Goal: Task Accomplishment & Management: Manage account settings

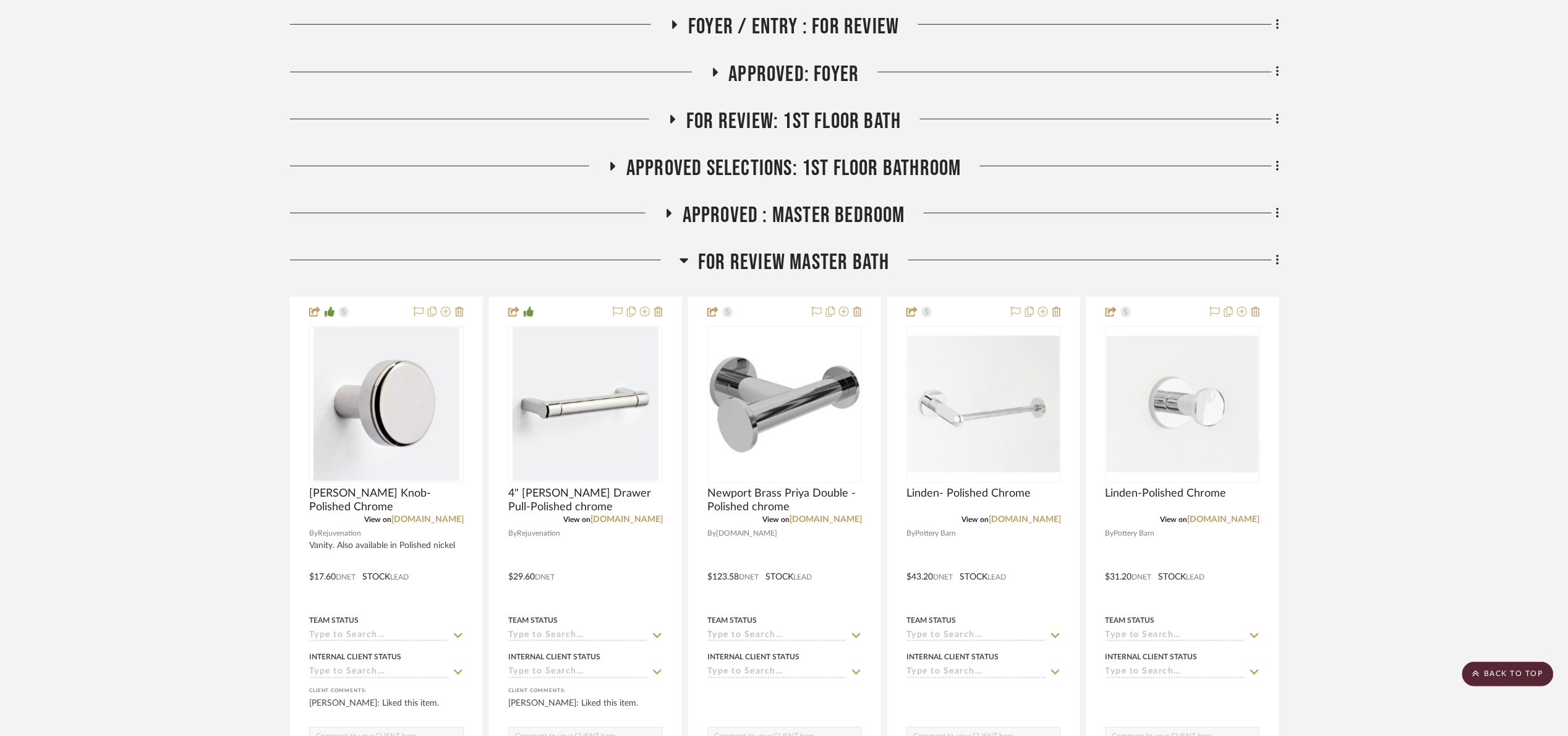
click at [738, 254] on span "FOR REVIEW Master Bath" at bounding box center [793, 262] width 191 height 27
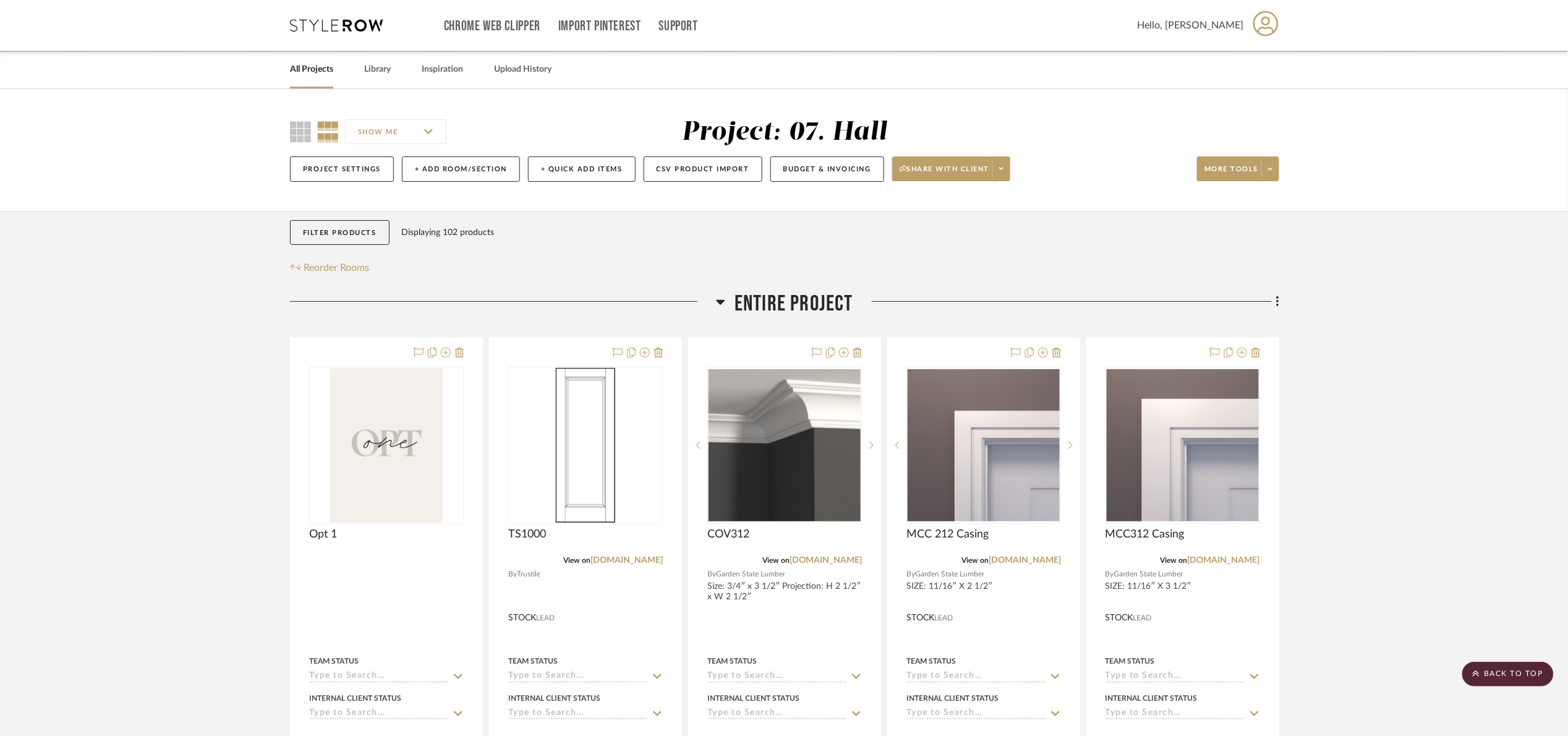
click at [832, 311] on span "Entire Project" at bounding box center [793, 304] width 118 height 27
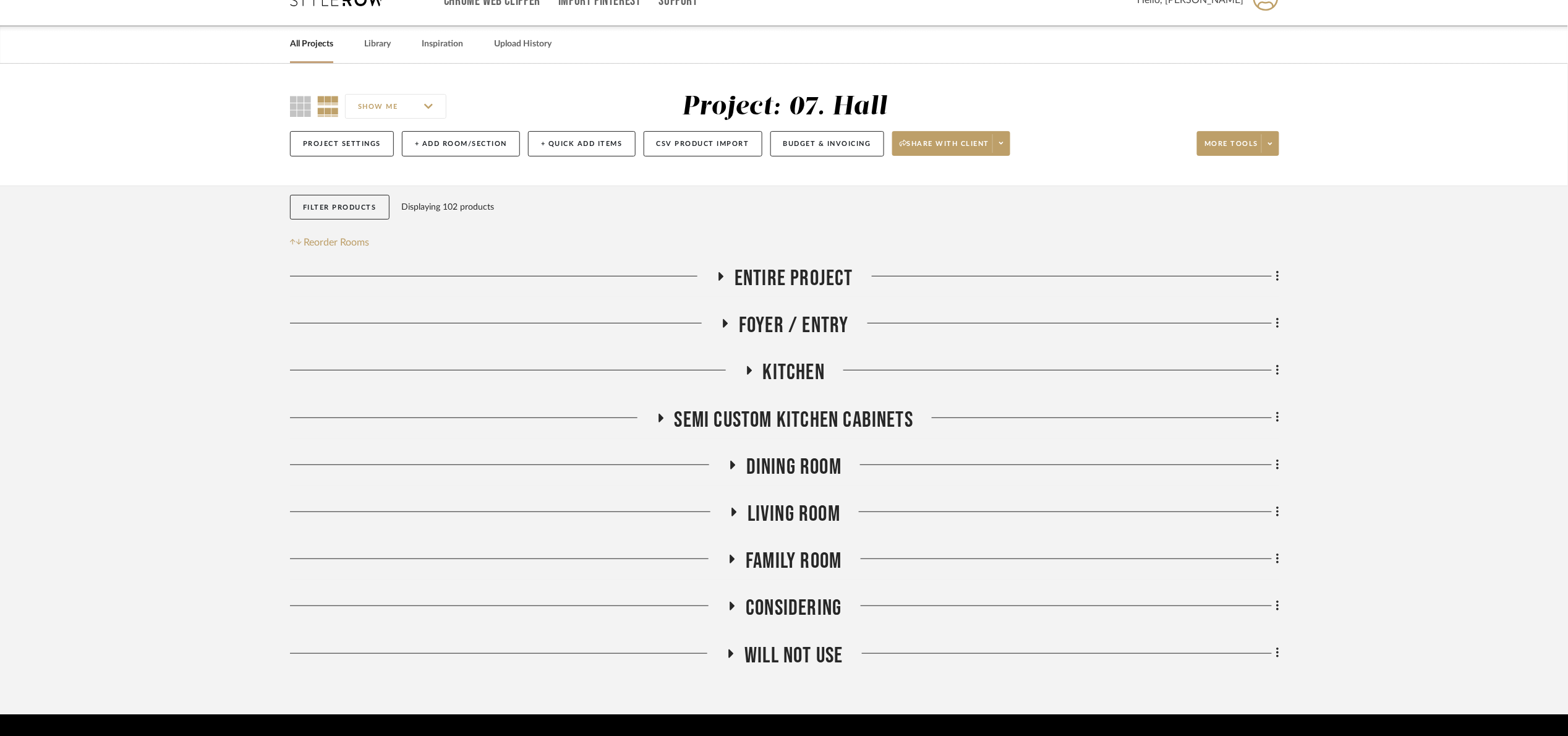
scroll to position [61, 0]
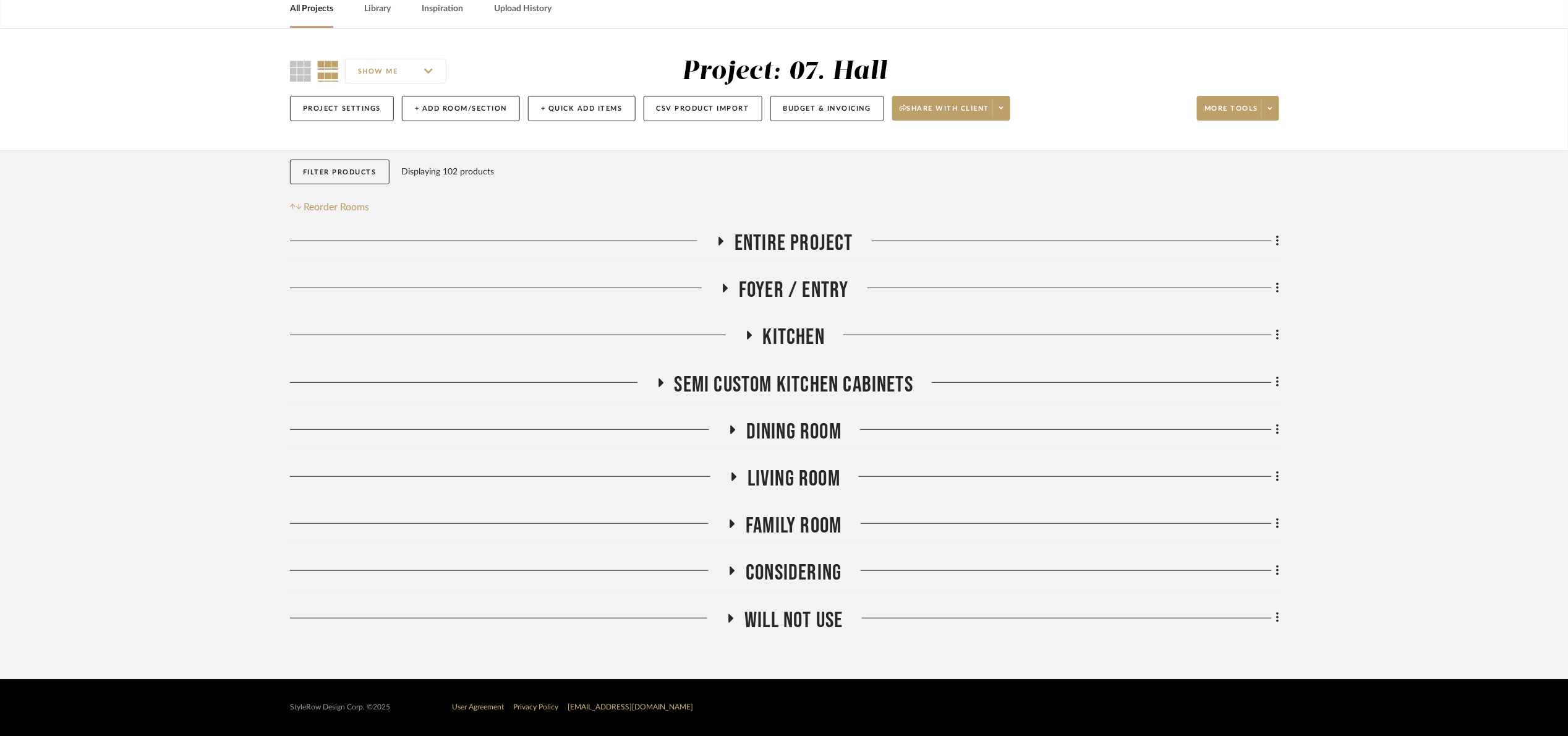
click at [811, 321] on div "Entire Project Foyer / Entry Kitchen Semi custom kitchen cabinets Dining Room L…" at bounding box center [784, 434] width 989 height 409
click at [809, 330] on span "Kitchen" at bounding box center [793, 337] width 62 height 27
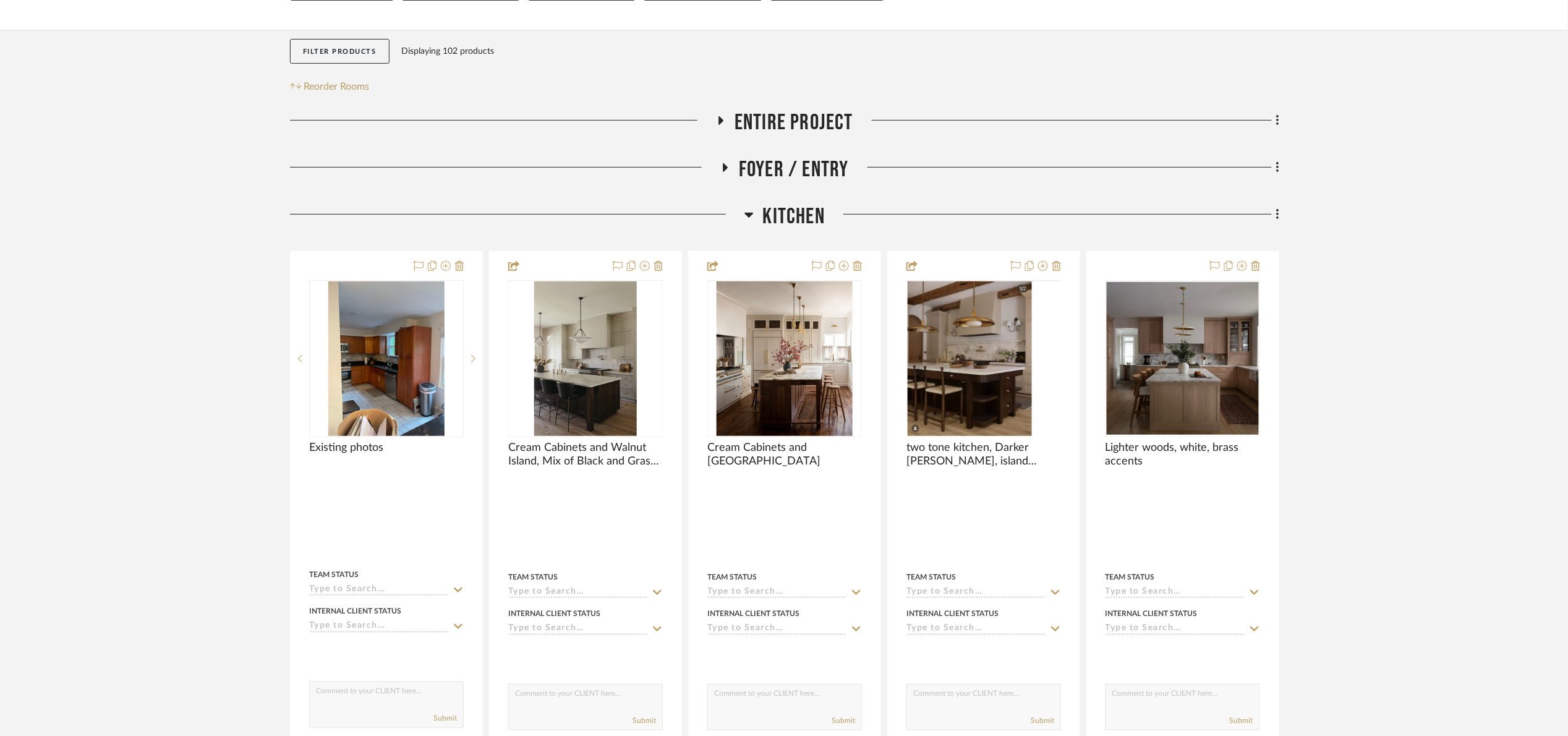
scroll to position [431, 0]
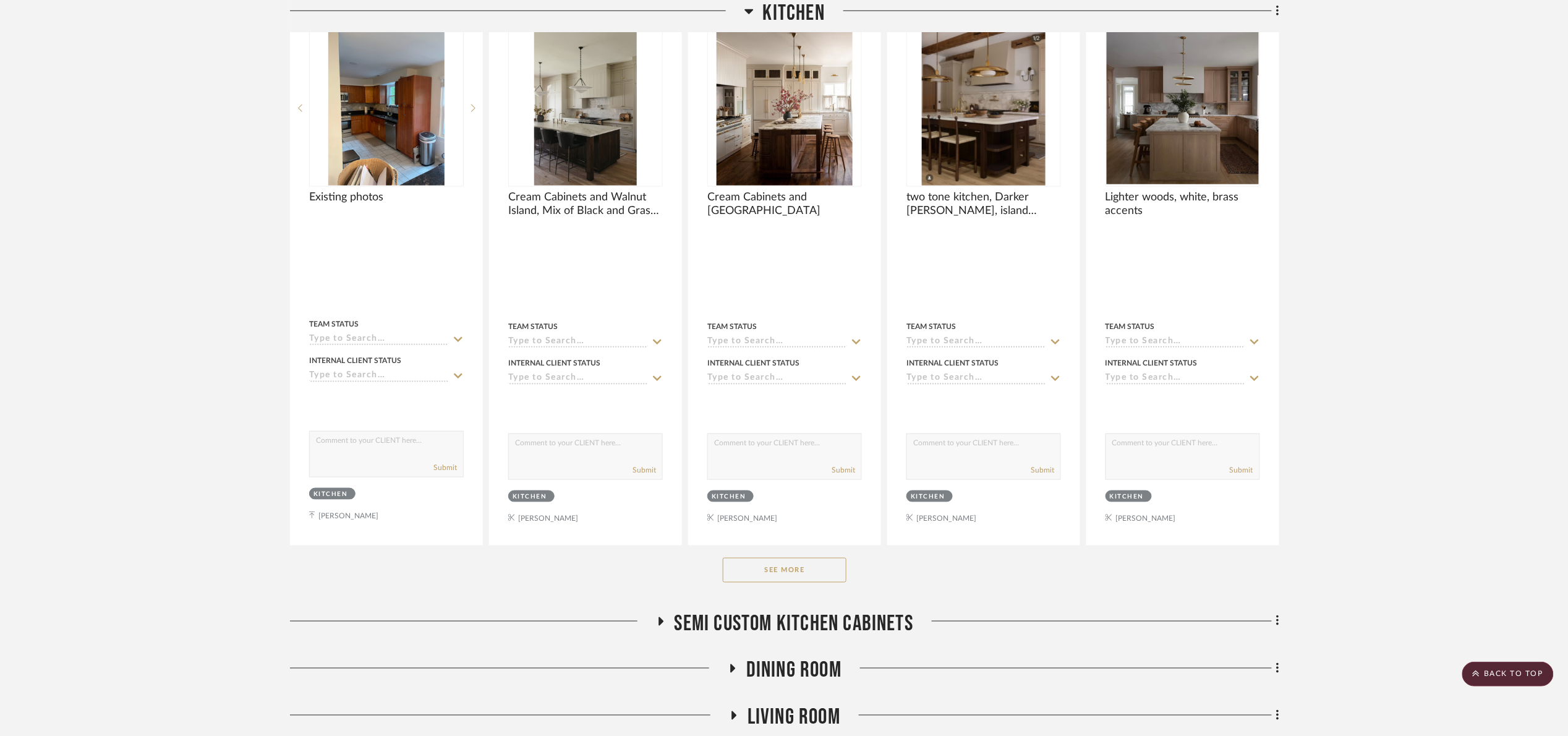
drag, startPoint x: 795, startPoint y: 578, endPoint x: 984, endPoint y: 441, distance: 233.4
click at [796, 578] on button "See More" at bounding box center [784, 570] width 124 height 25
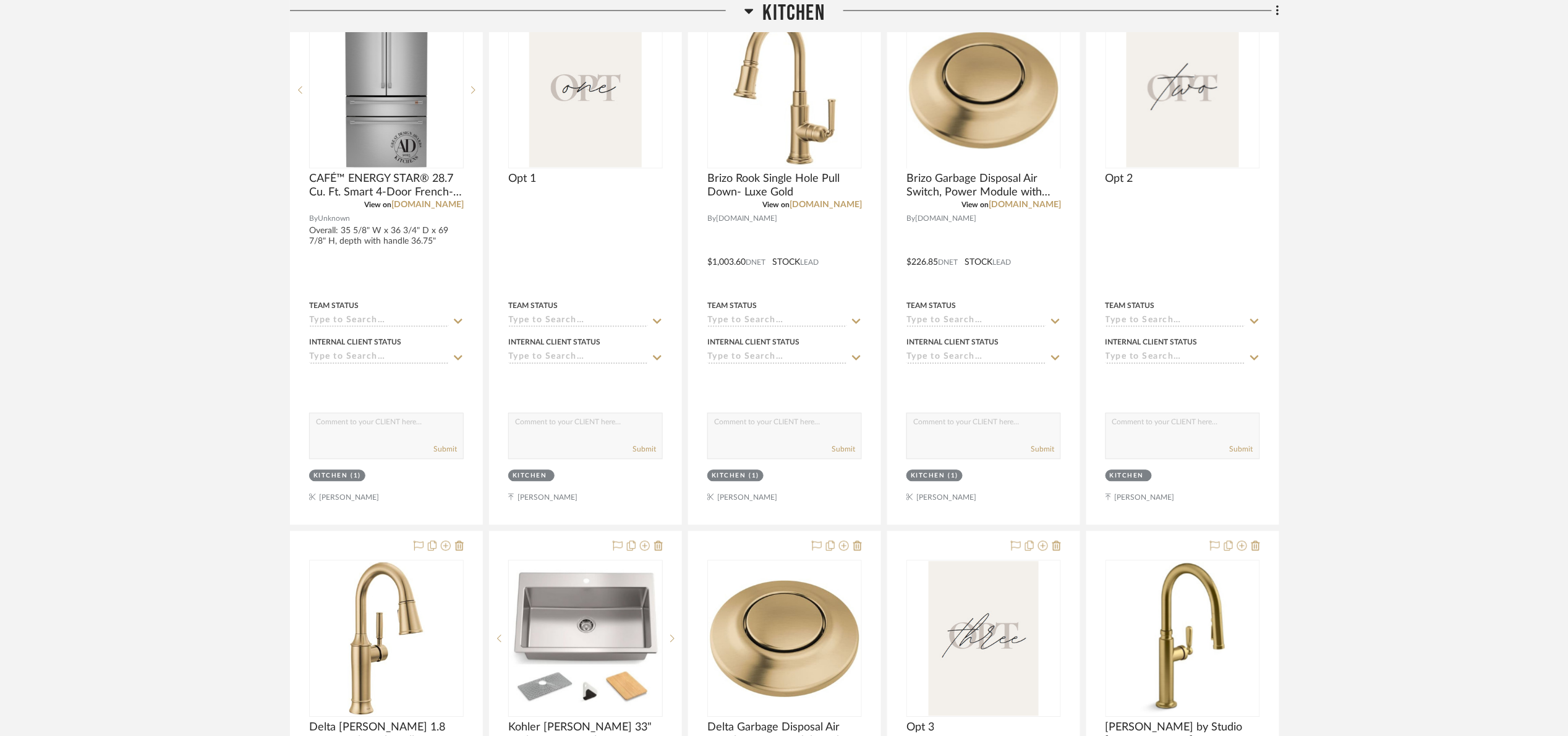
scroll to position [1082, 0]
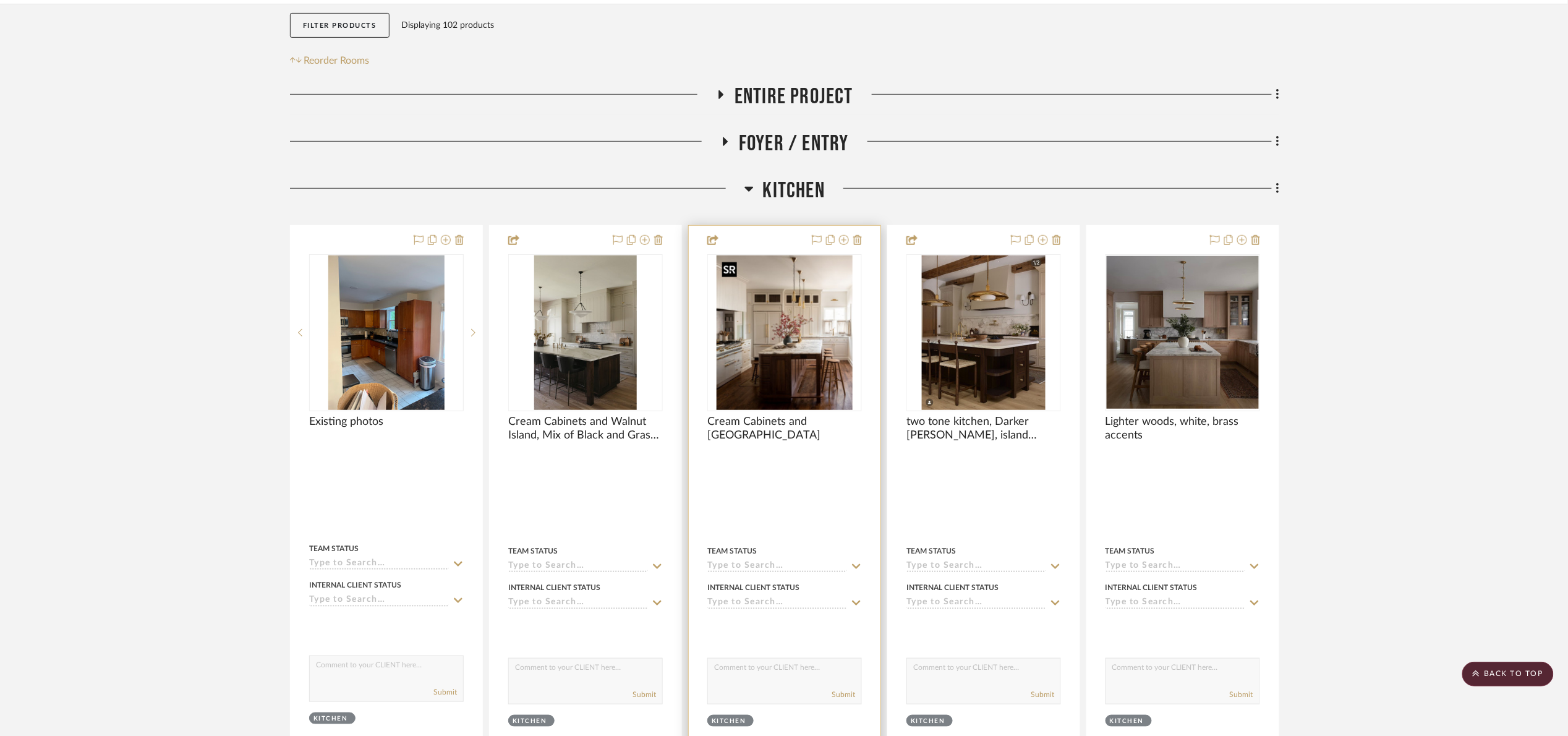
scroll to position [485, 0]
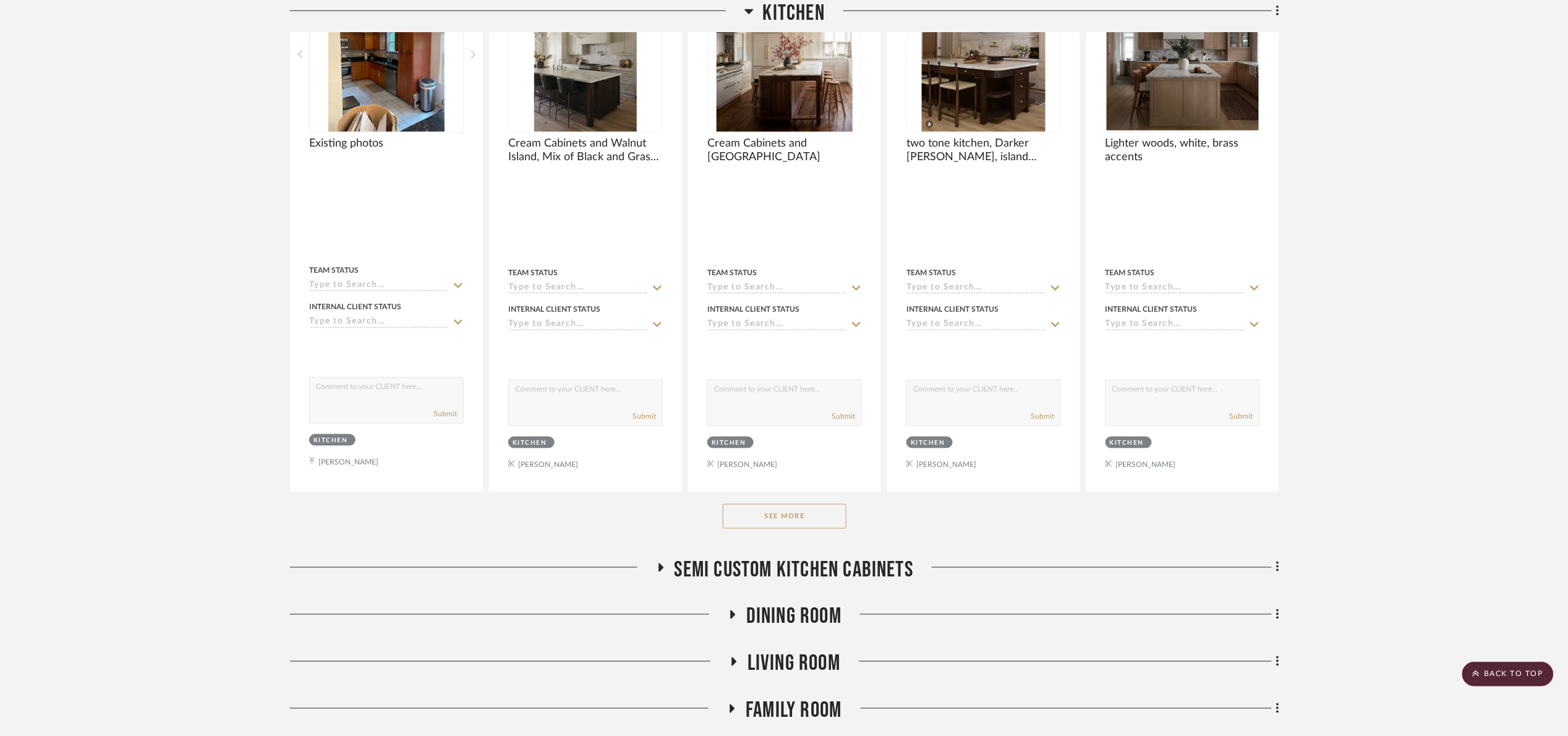
drag, startPoint x: 808, startPoint y: 516, endPoint x: 818, endPoint y: 512, distance: 10.8
click at [805, 518] on button "See More" at bounding box center [784, 516] width 124 height 25
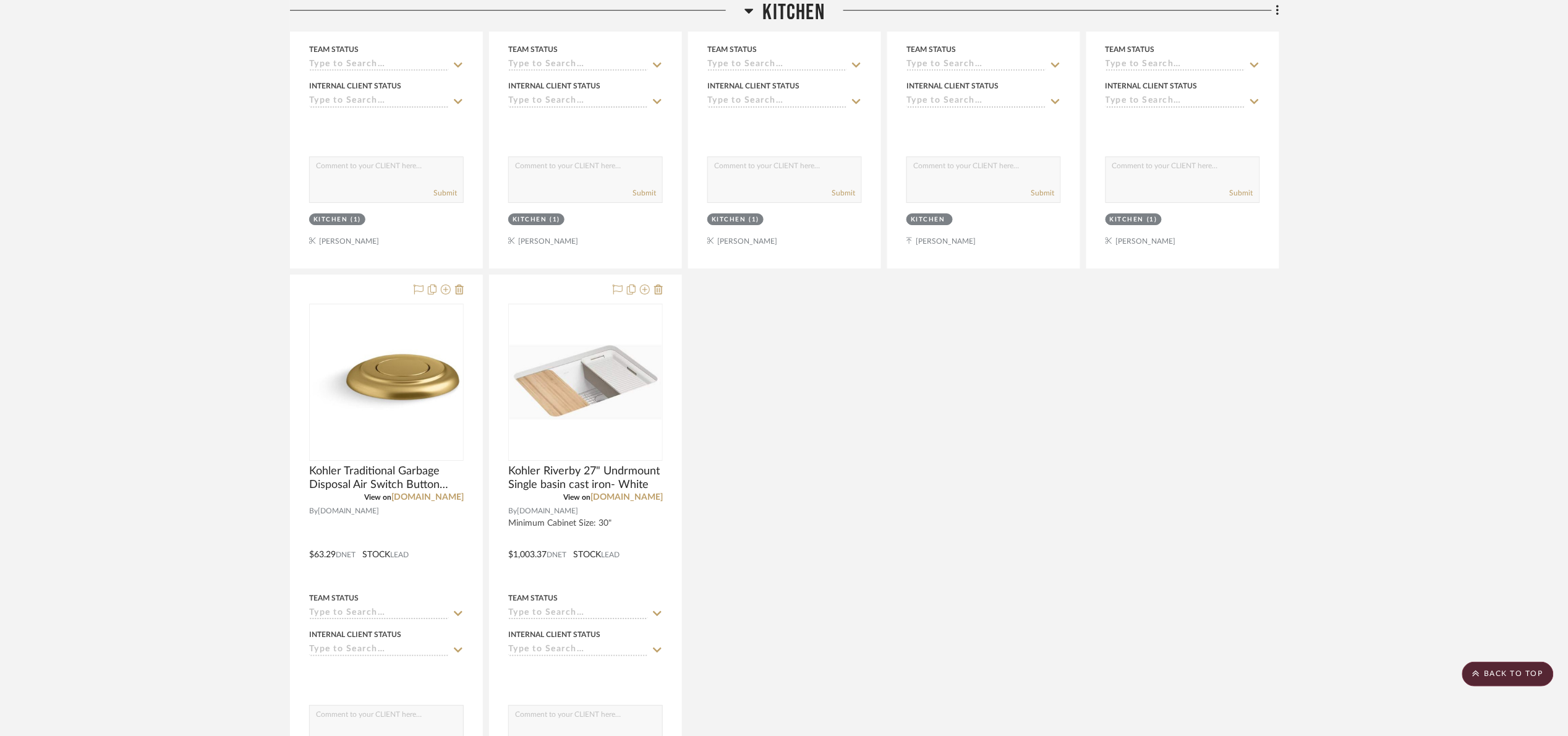
scroll to position [2321, 0]
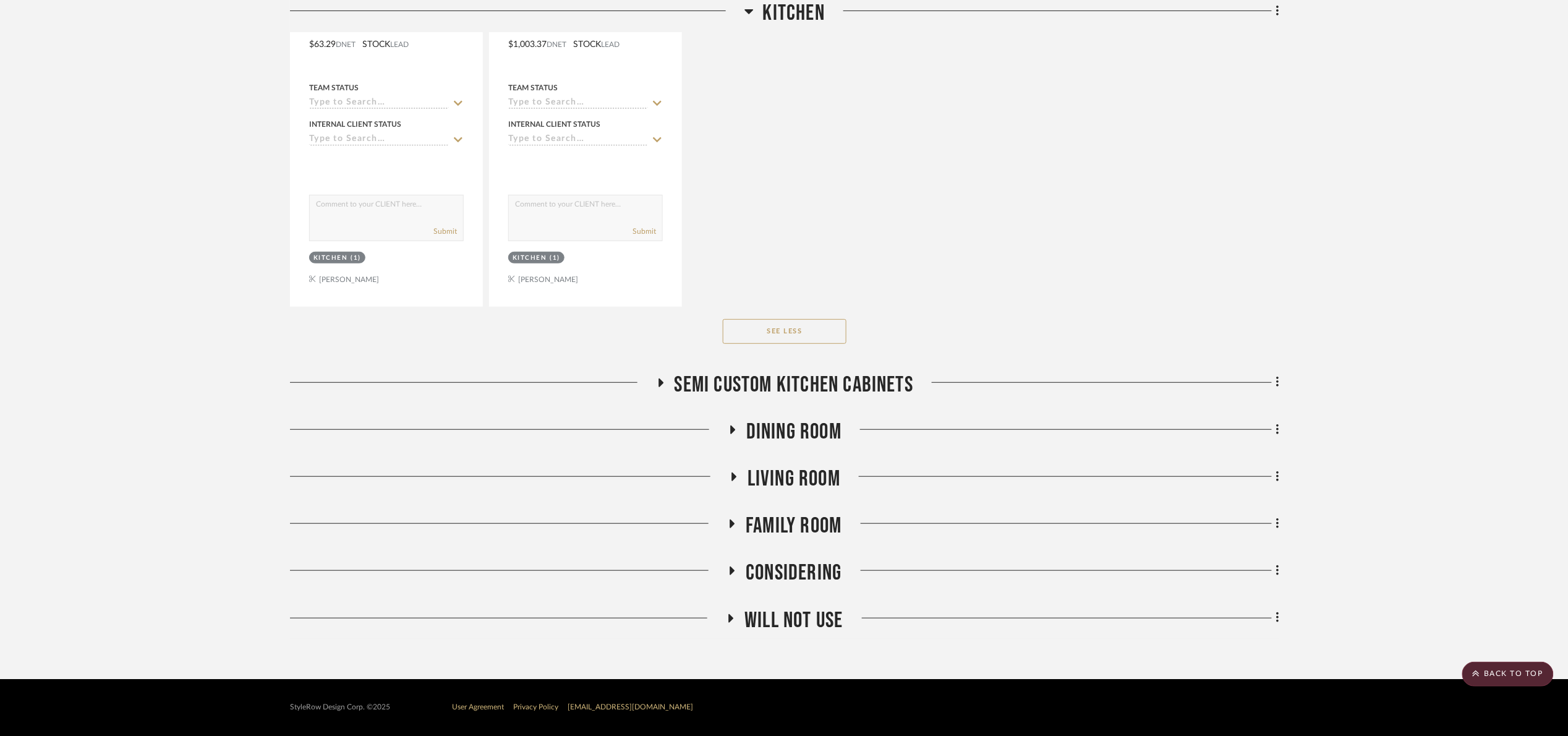
click at [812, 635] on div "Will Not Use" at bounding box center [784, 624] width 989 height 32
drag, startPoint x: 820, startPoint y: 618, endPoint x: 858, endPoint y: 578, distance: 55.2
click at [821, 618] on span "Will Not Use" at bounding box center [793, 621] width 98 height 27
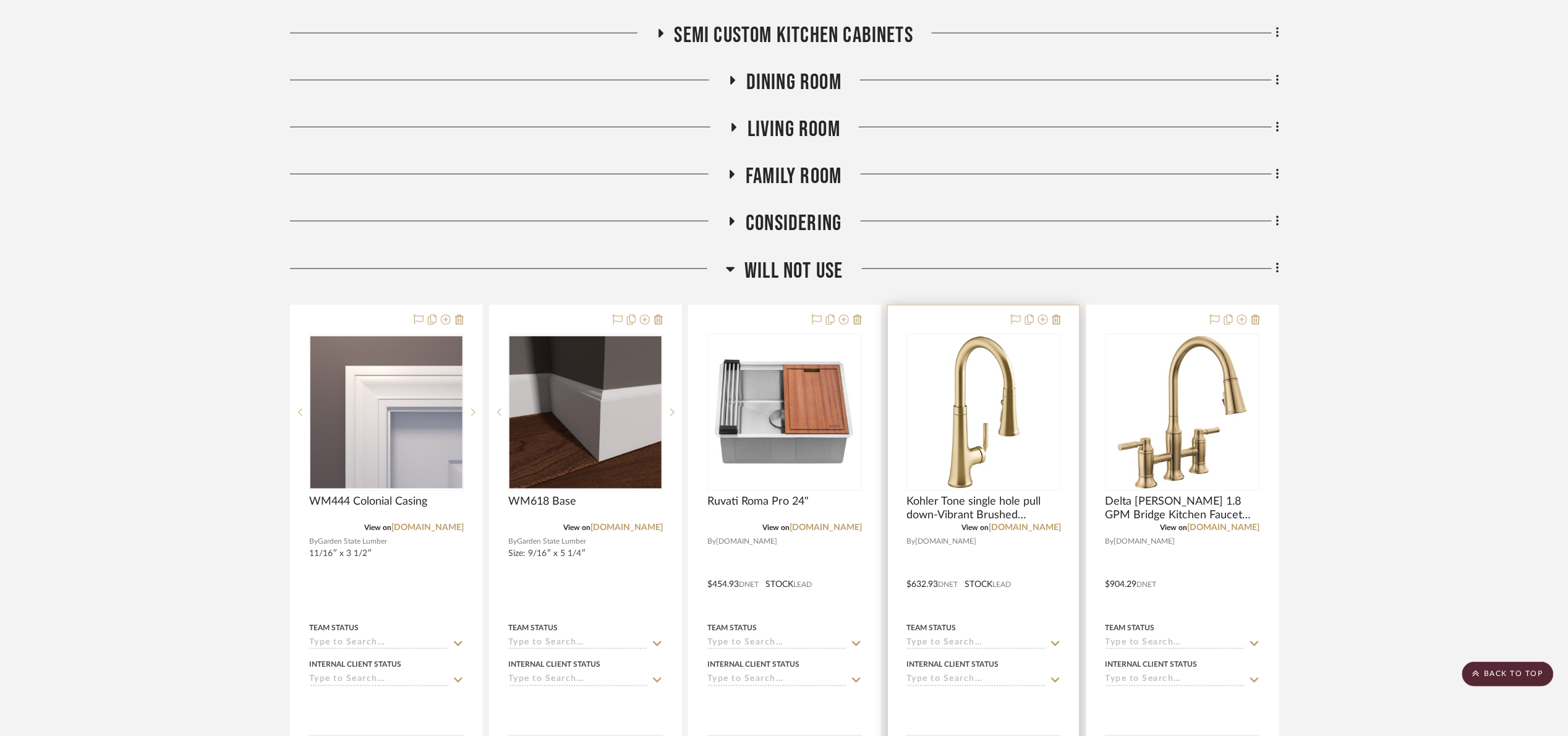
scroll to position [2785, 0]
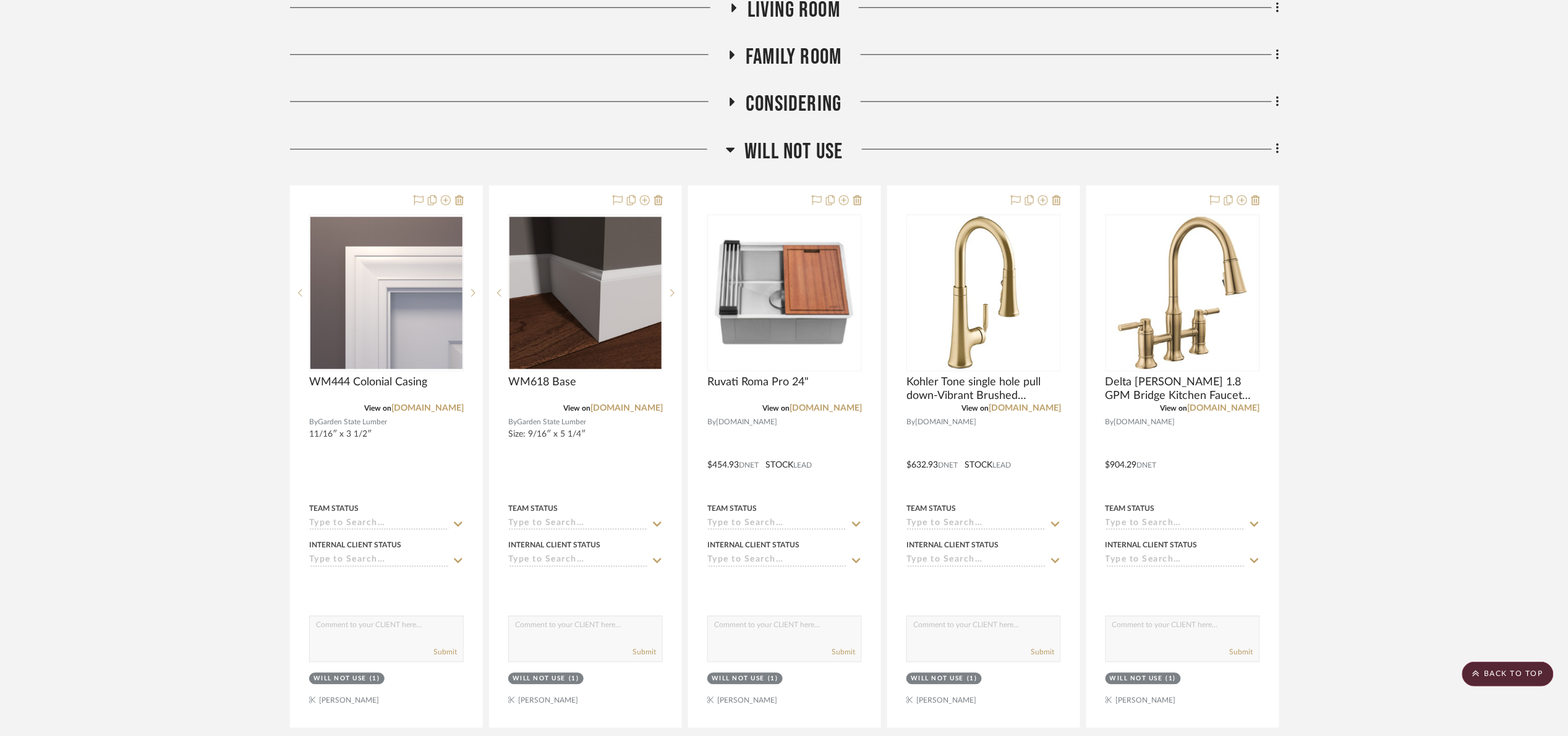
click at [771, 170] on div "Will Not Use" at bounding box center [784, 154] width 989 height 32
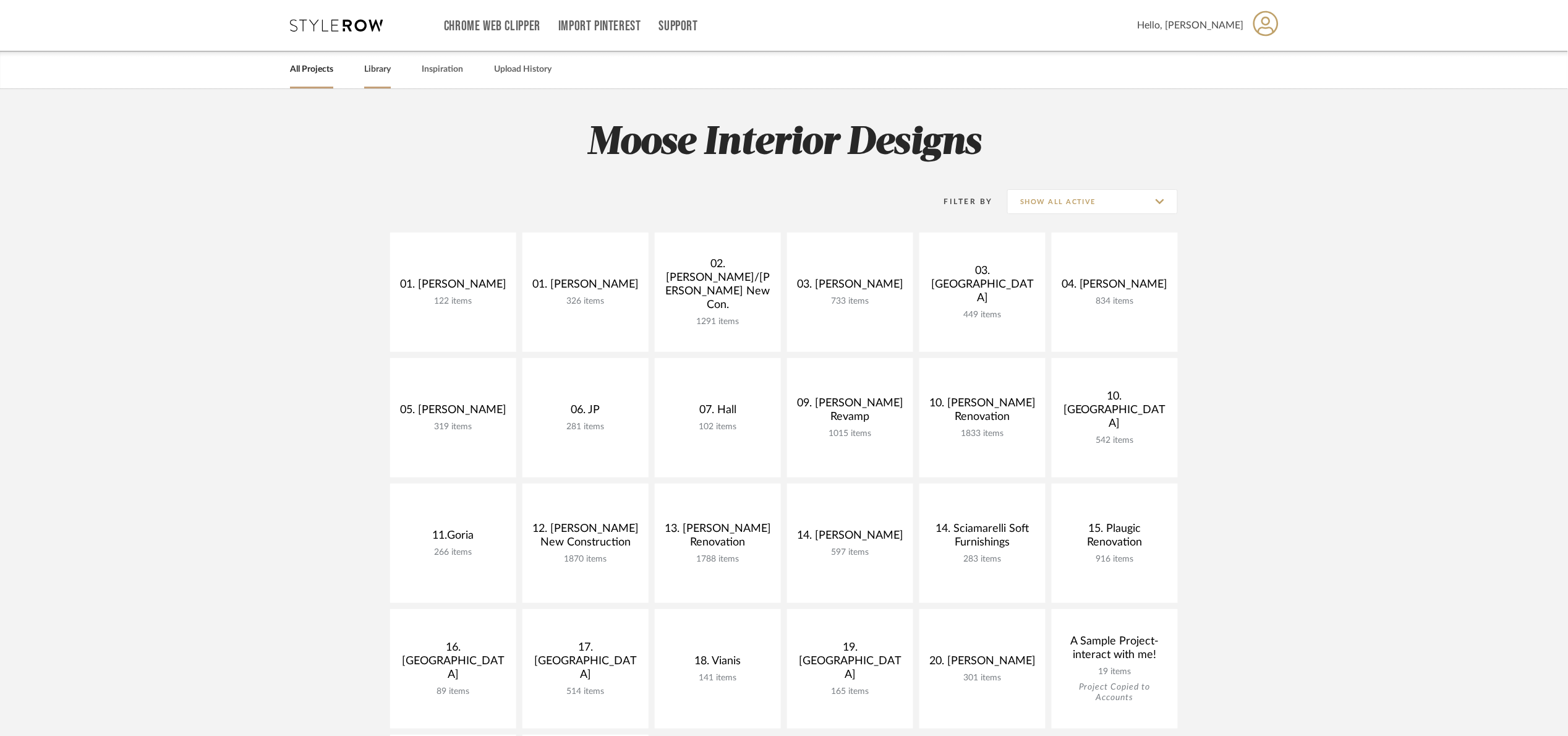
click at [372, 68] on link "Library" at bounding box center [377, 70] width 27 height 17
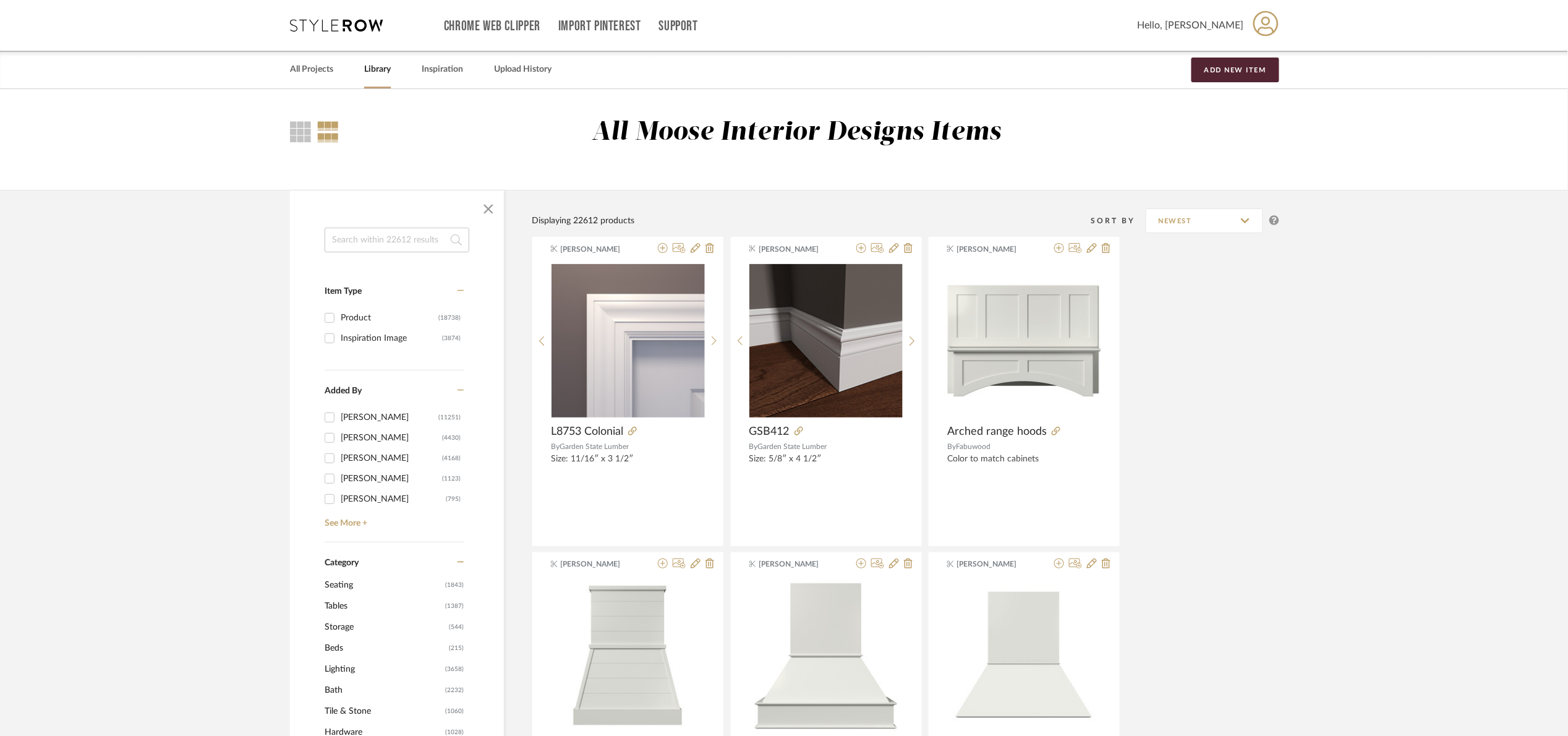
click at [367, 235] on input at bounding box center [397, 240] width 145 height 25
type input "ruvati"
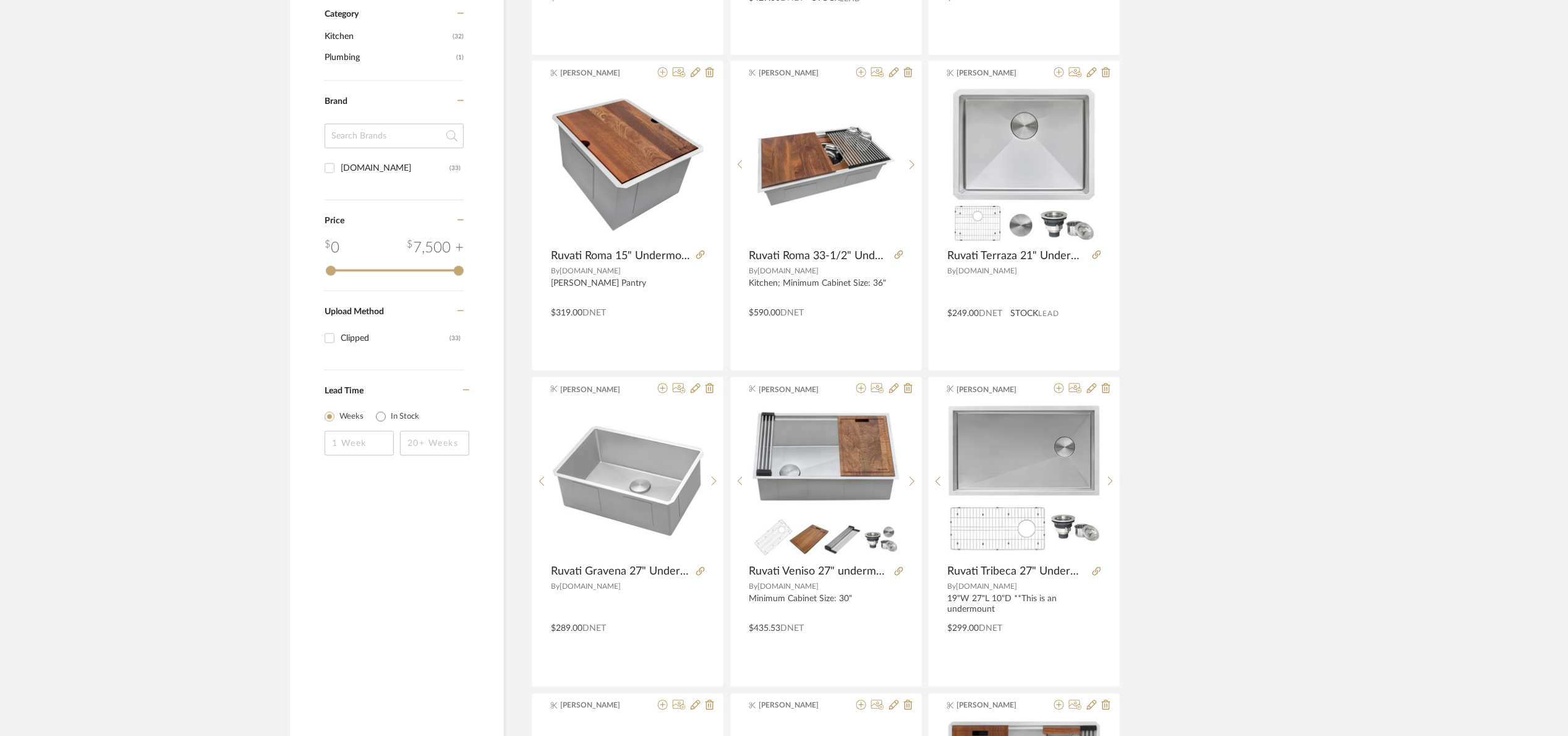
scroll to position [557, 0]
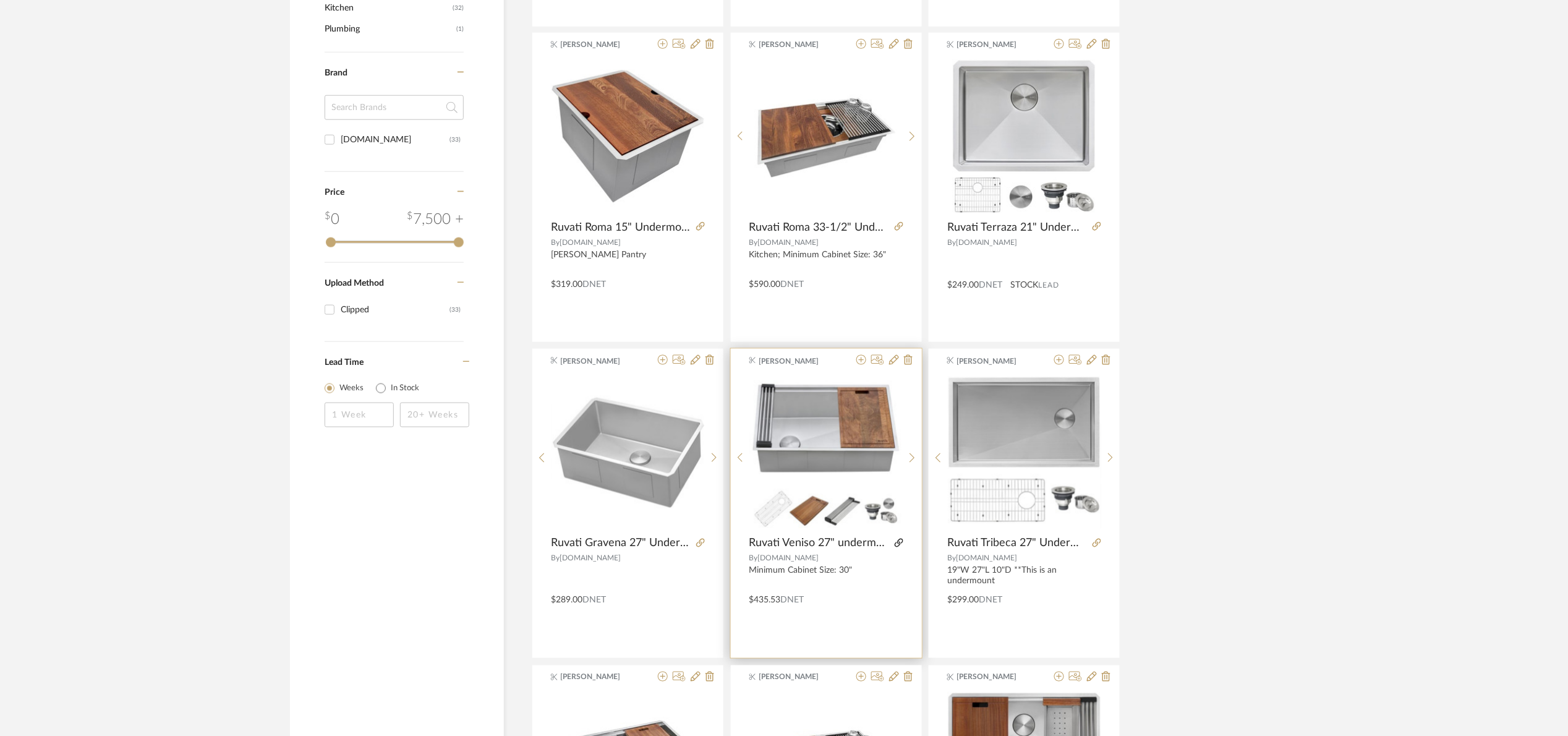
click at [896, 539] on icon at bounding box center [898, 542] width 8 height 8
click at [855, 359] on div at bounding box center [882, 360] width 62 height 11
click at [858, 362] on icon at bounding box center [861, 359] width 10 height 10
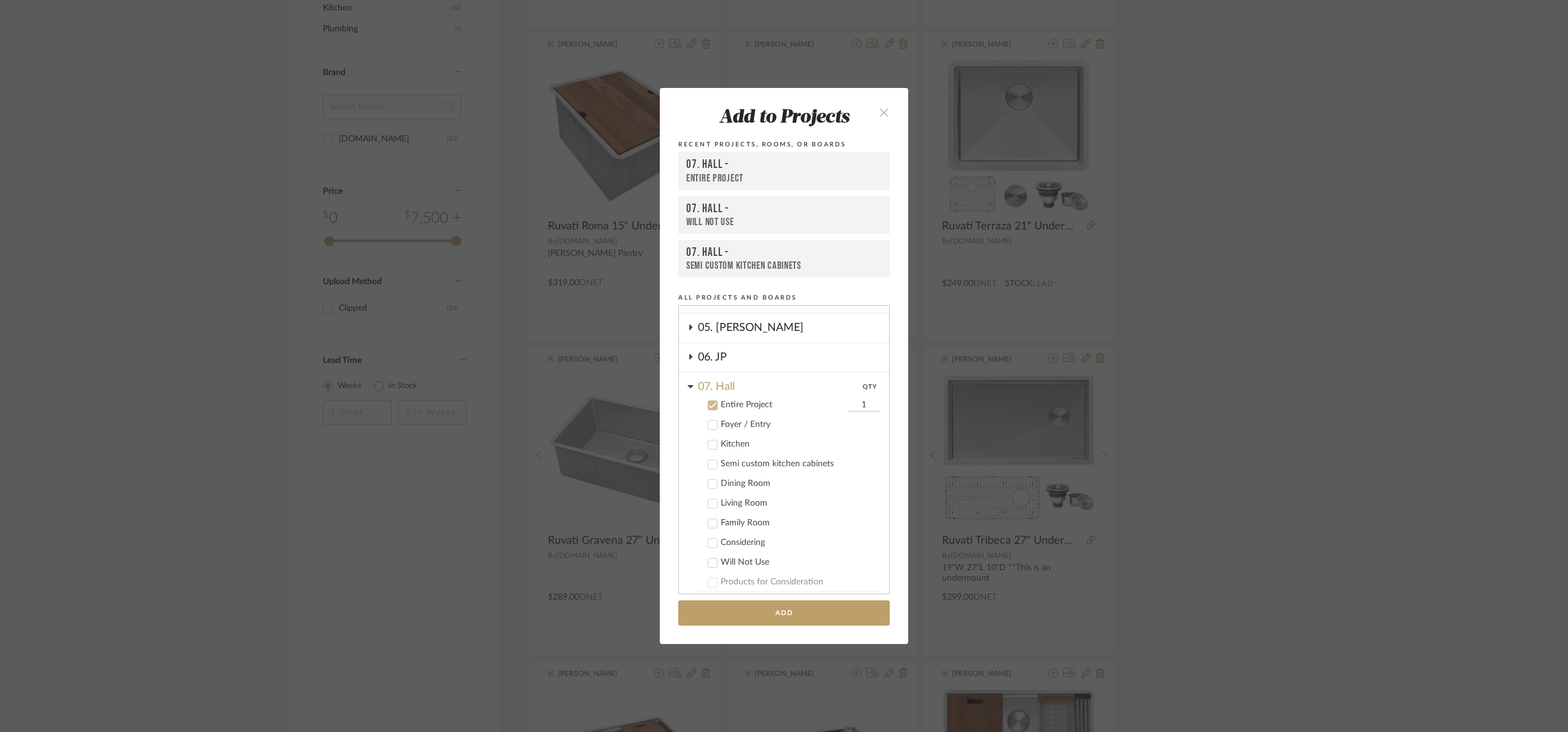
scroll to position [190, 0]
click at [758, 411] on div "Entire Project" at bounding box center [782, 412] width 125 height 11
drag, startPoint x: 726, startPoint y: 445, endPoint x: 741, endPoint y: 537, distance: 93.2
click at [726, 446] on div "Kitchen" at bounding box center [799, 452] width 159 height 11
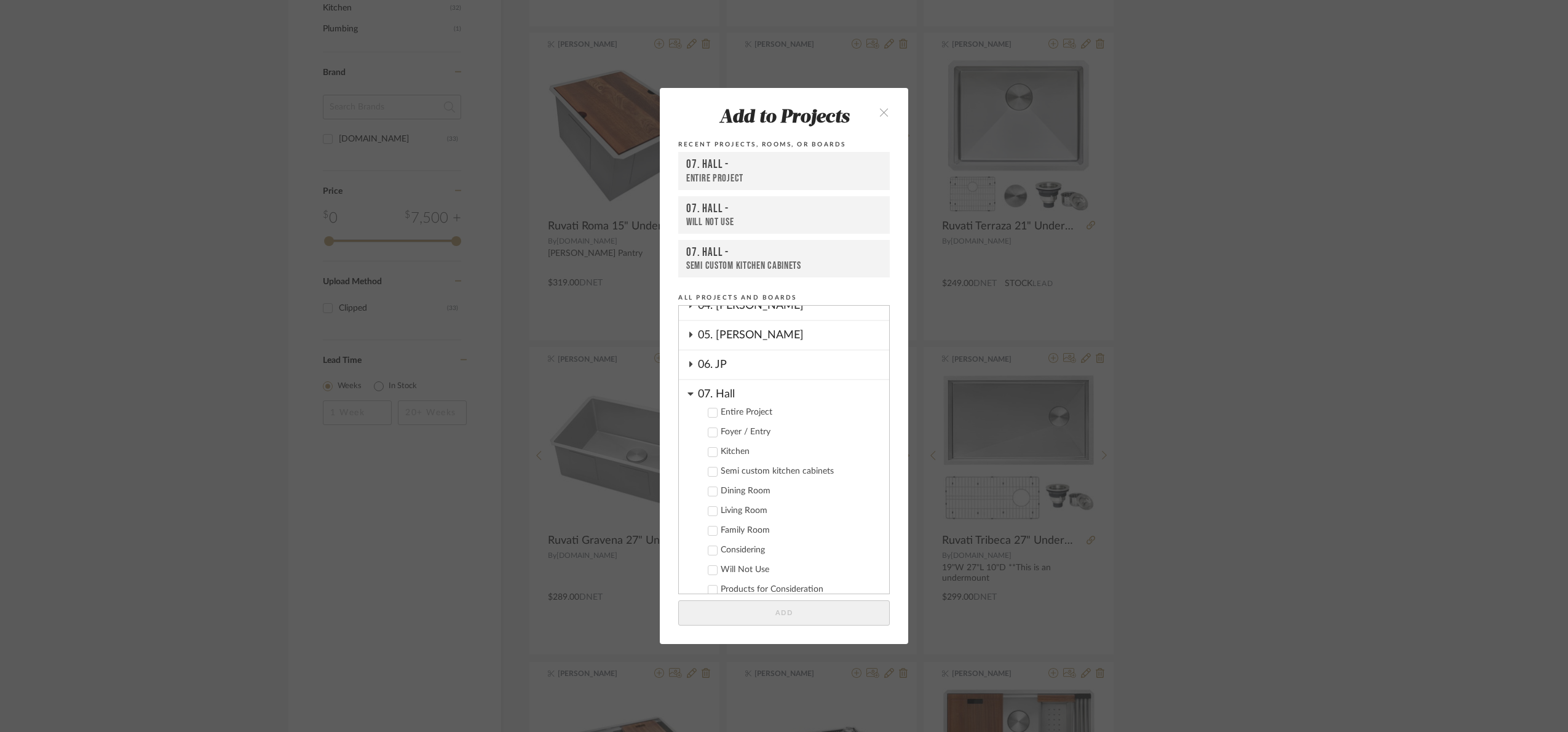
click at [796, 614] on button "Add" at bounding box center [784, 613] width 211 height 25
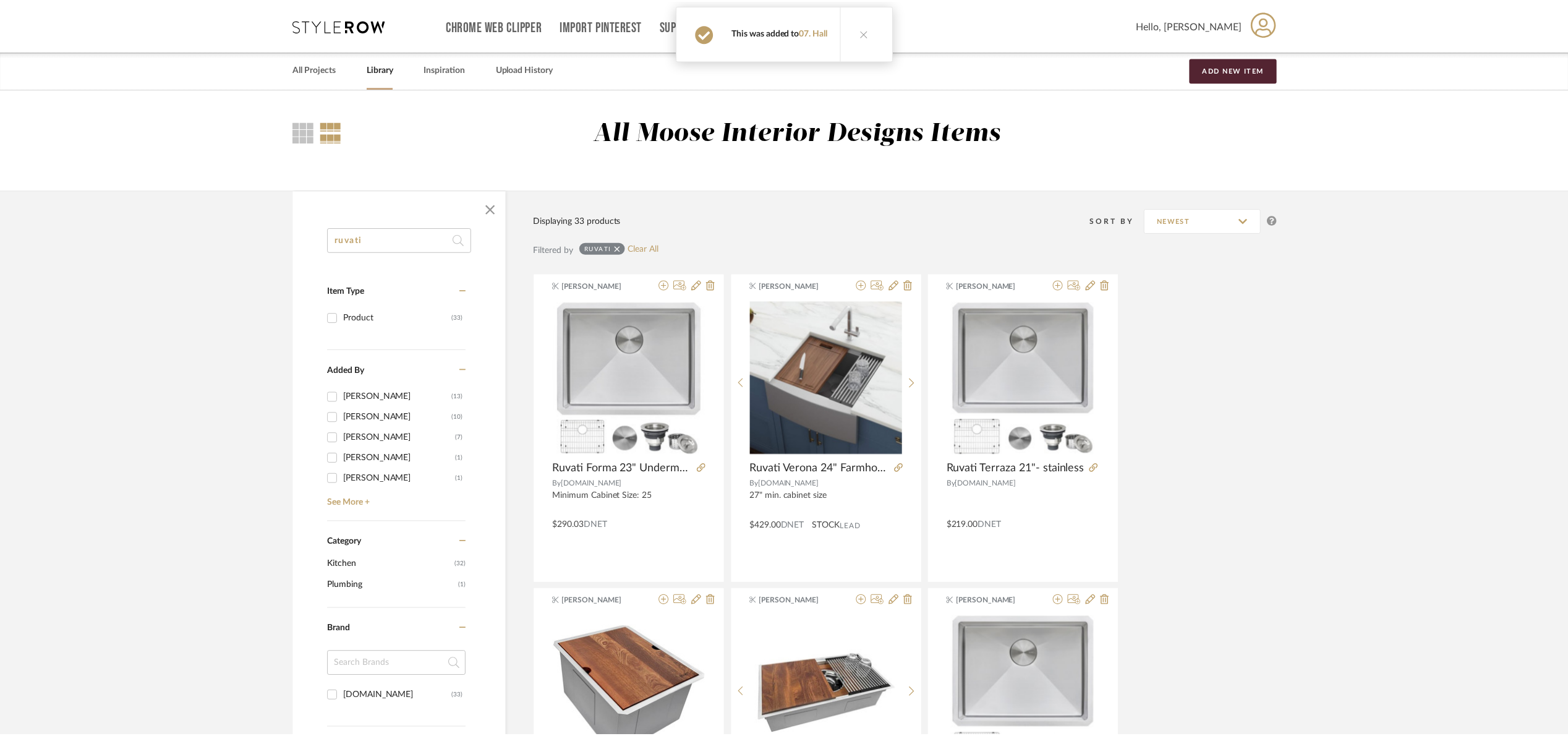
scroll to position [557, 0]
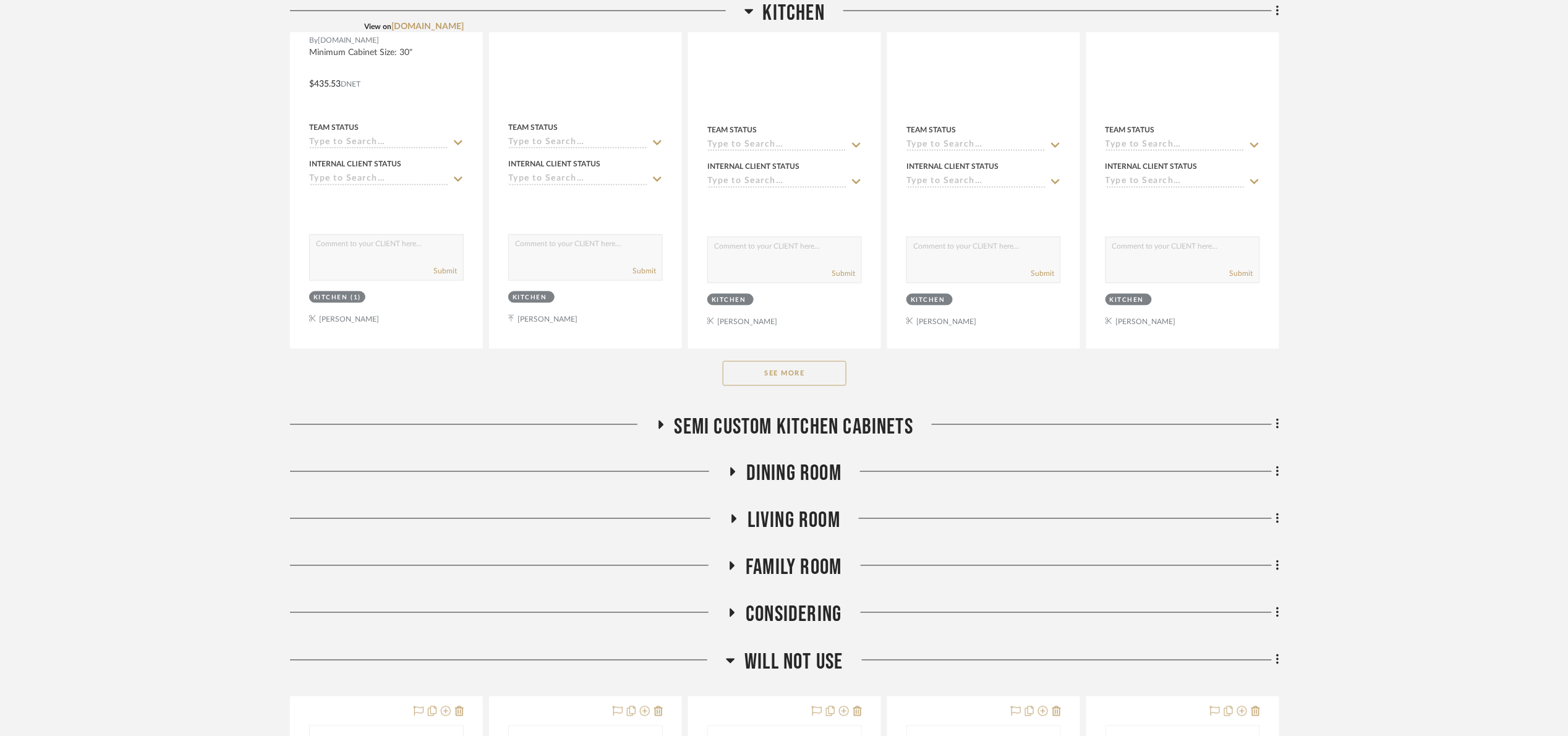
scroll to position [649, 0]
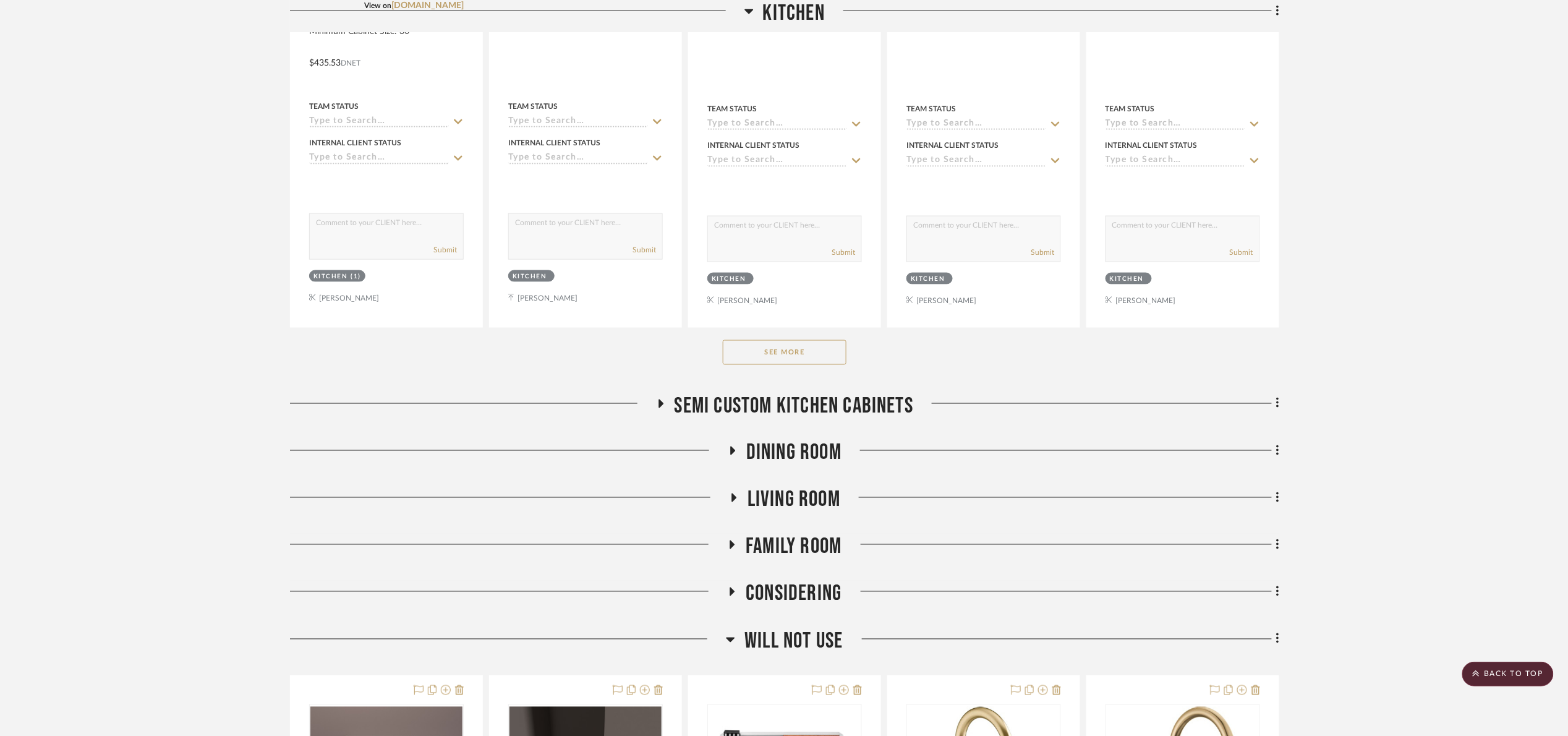
click at [784, 365] on button "See More" at bounding box center [784, 352] width 124 height 25
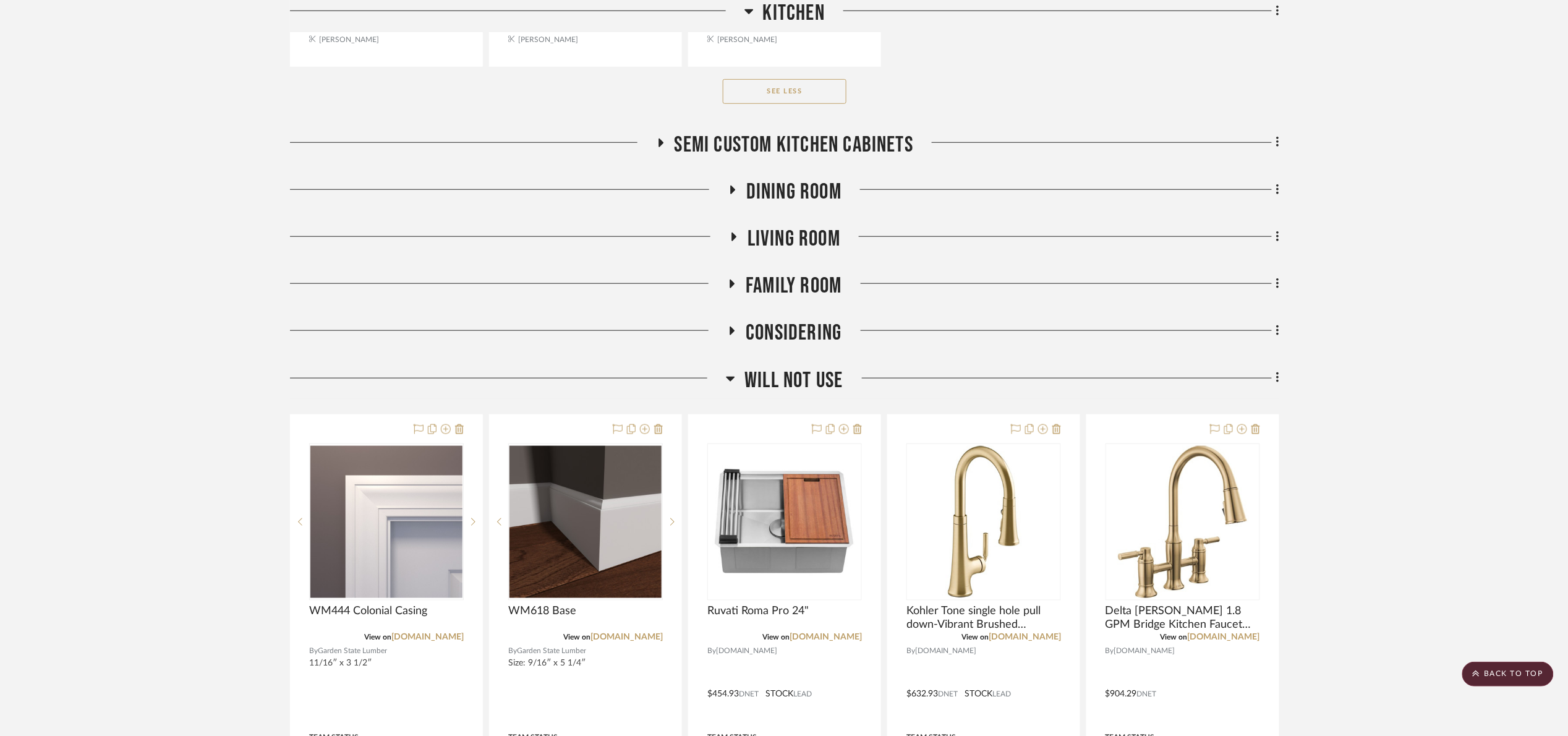
scroll to position [2784, 0]
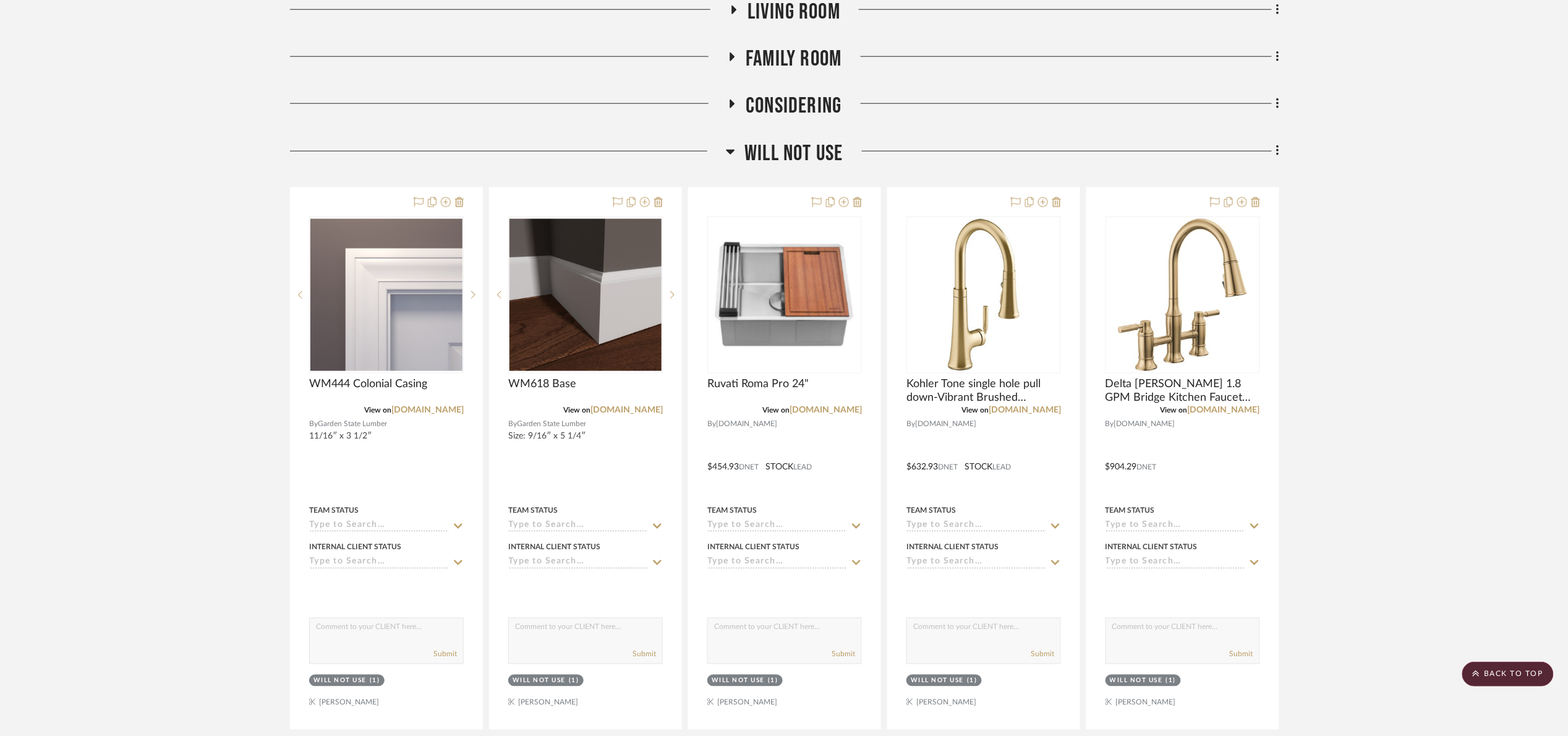
click at [797, 161] on span "Will Not Use" at bounding box center [793, 153] width 98 height 27
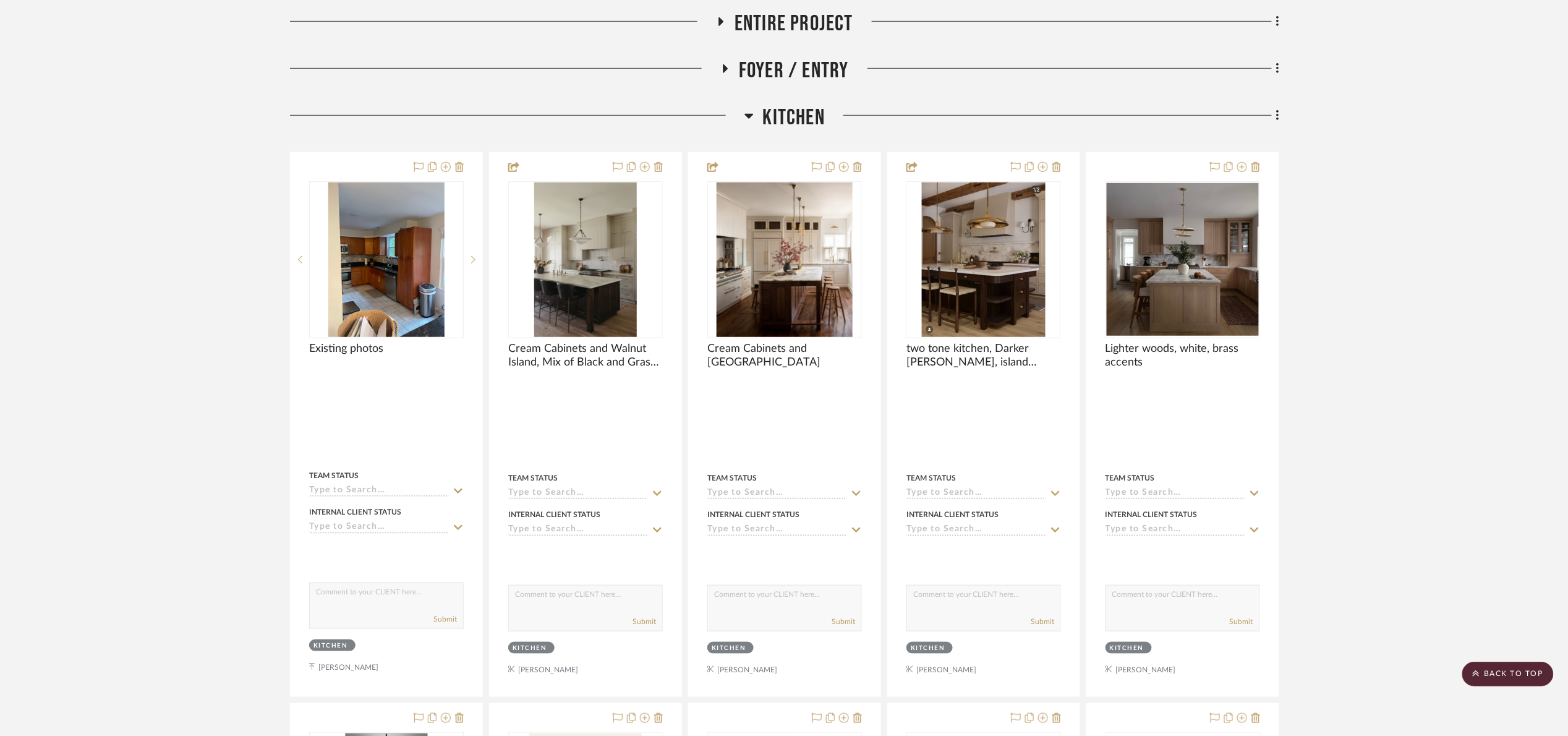
click at [794, 115] on span "Kitchen" at bounding box center [793, 118] width 62 height 27
